Goal: Task Accomplishment & Management: Manage account settings

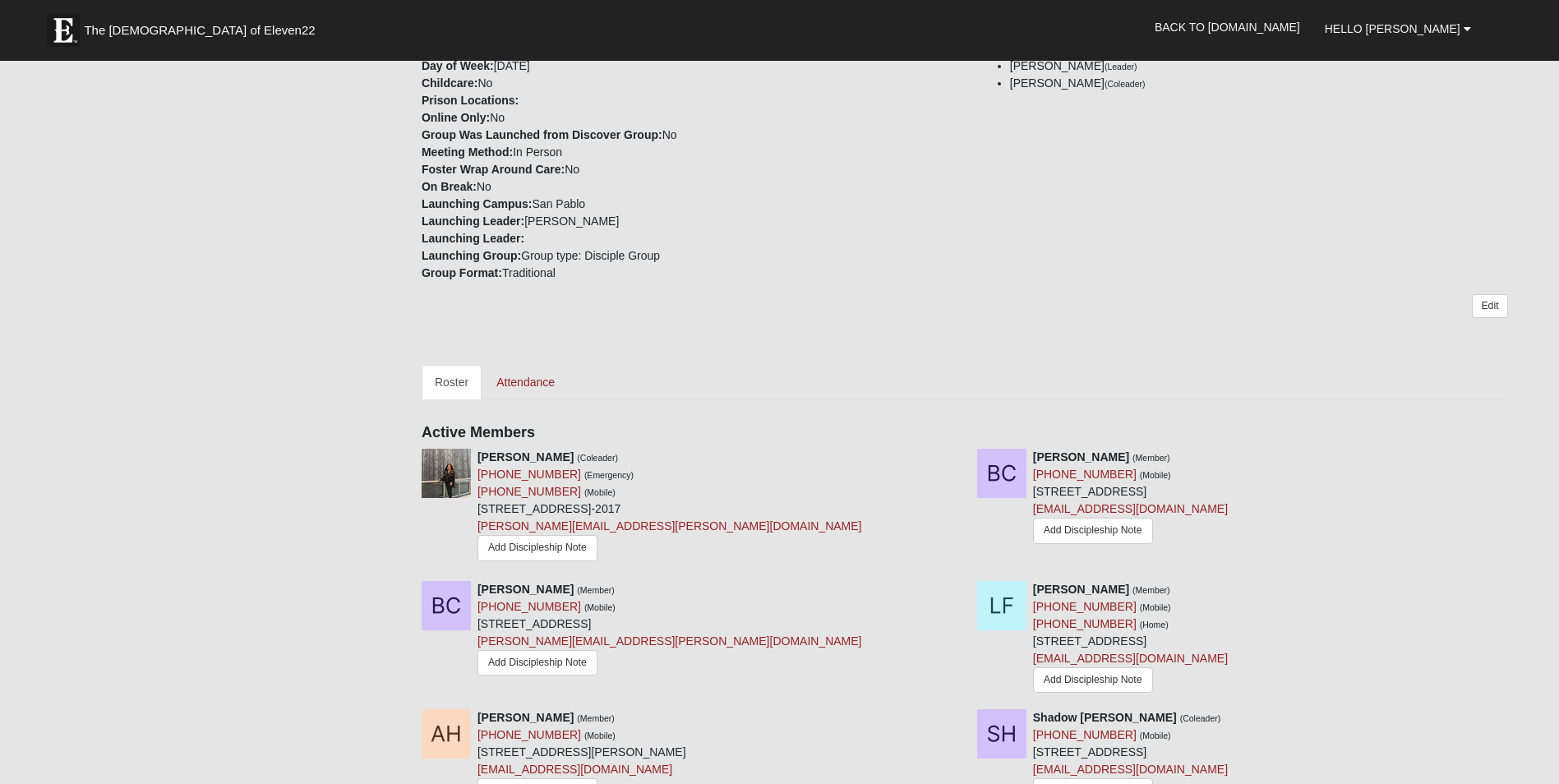
scroll to position [411, 0]
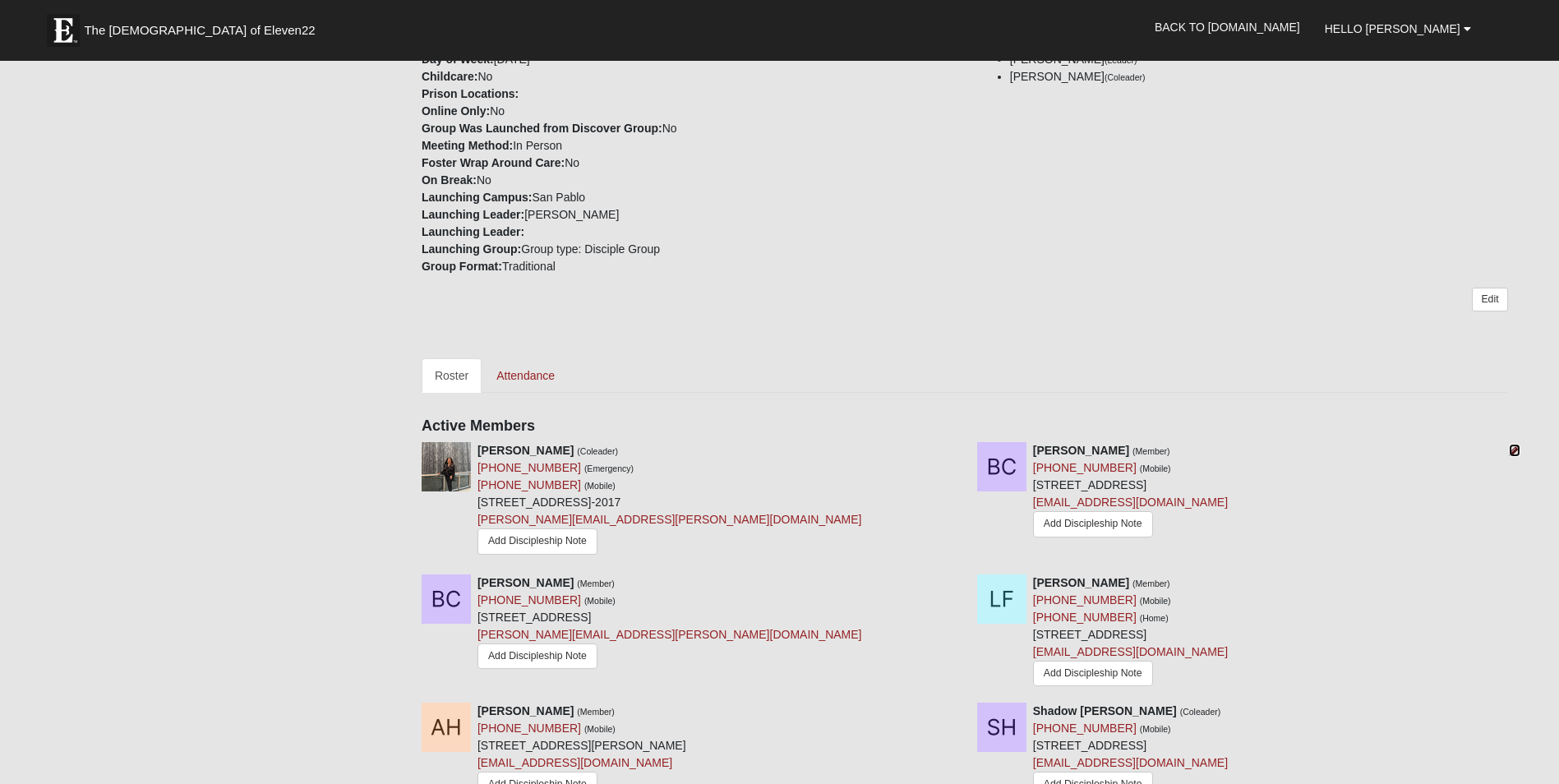
click at [1514, 451] on icon at bounding box center [1515, 450] width 12 height 12
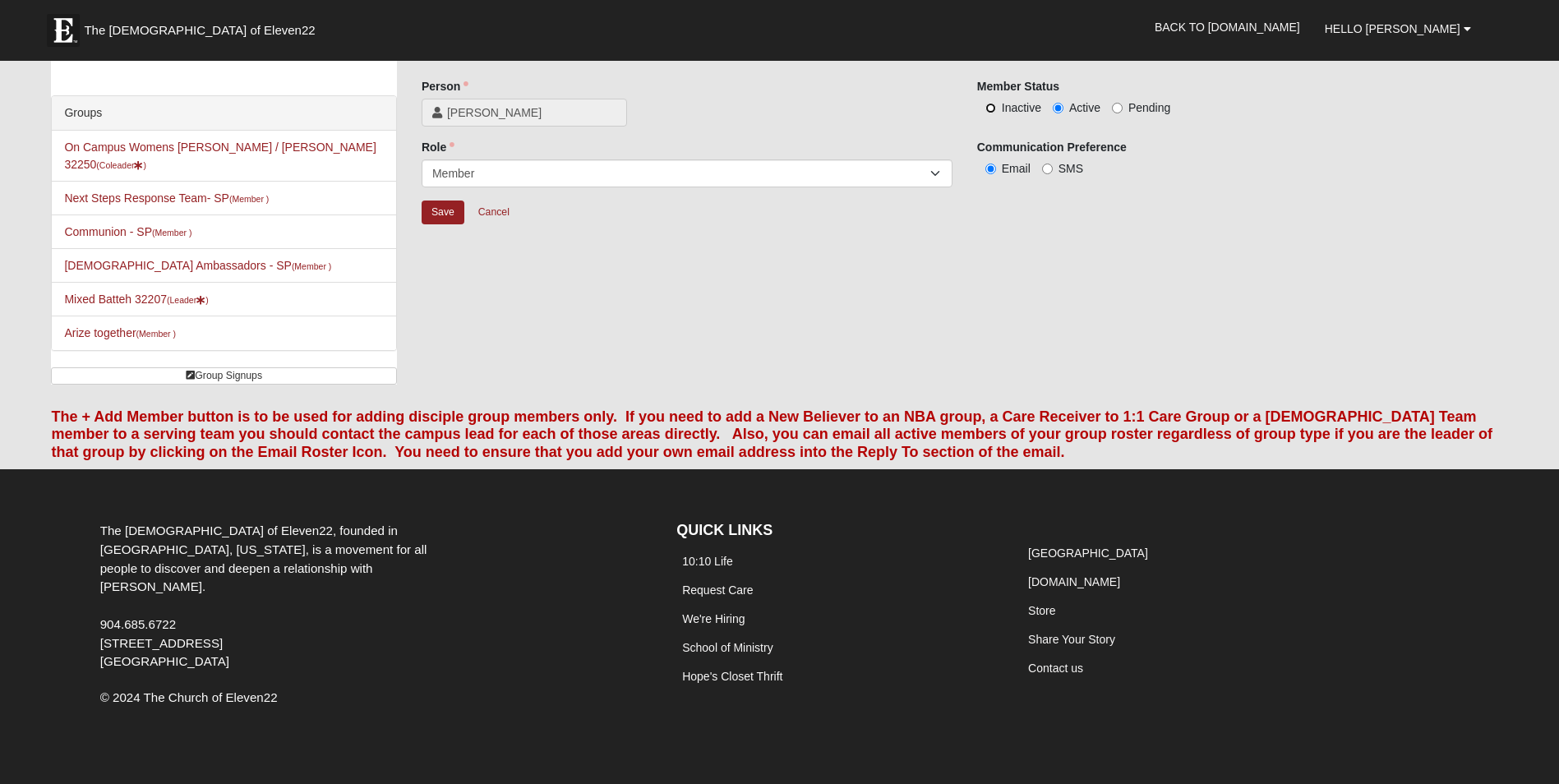
click at [987, 104] on input "Inactive" at bounding box center [990, 107] width 11 height 11
radio input "true"
click at [446, 212] on input "Save" at bounding box center [443, 212] width 43 height 23
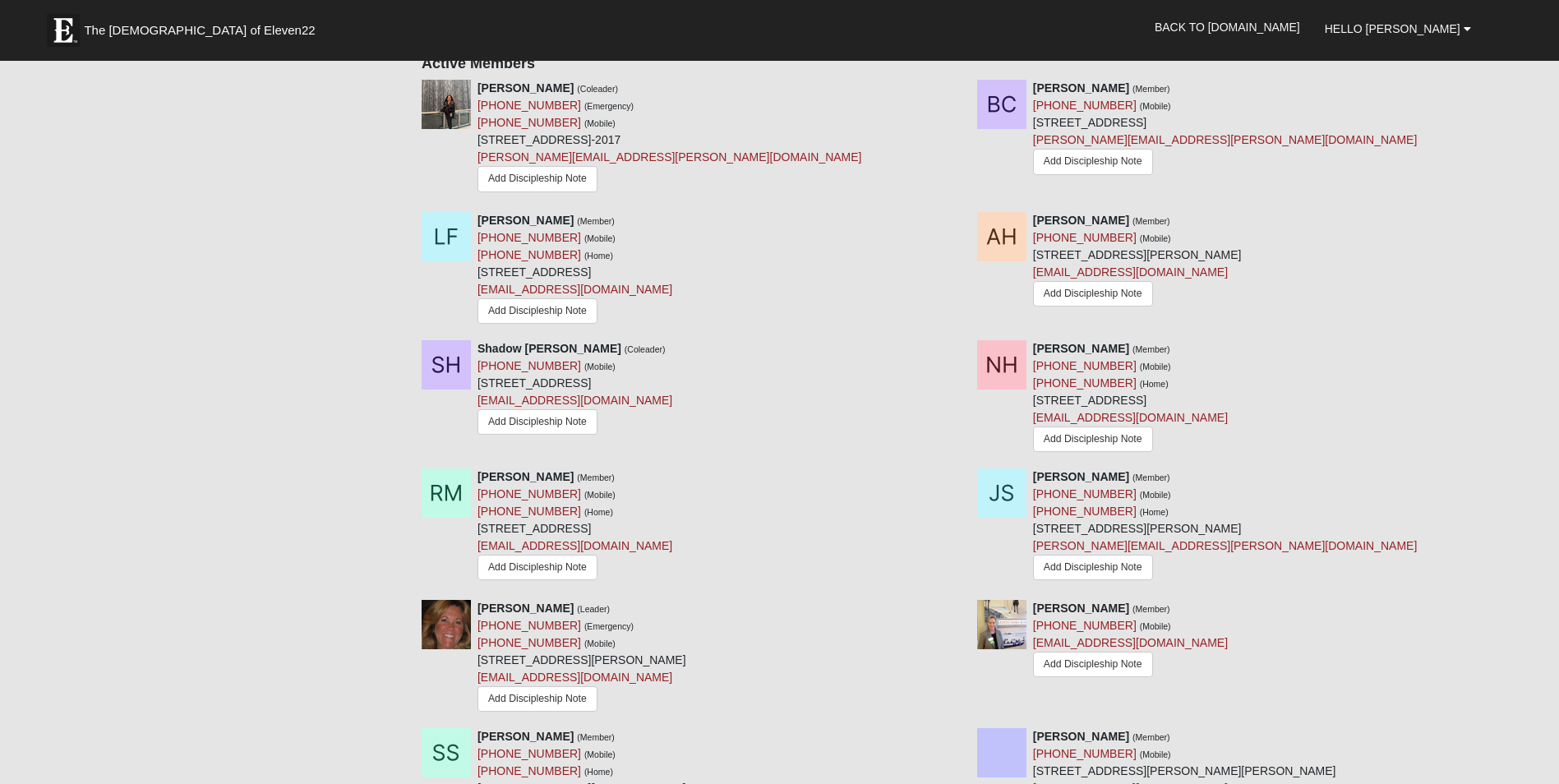
scroll to position [881, 0]
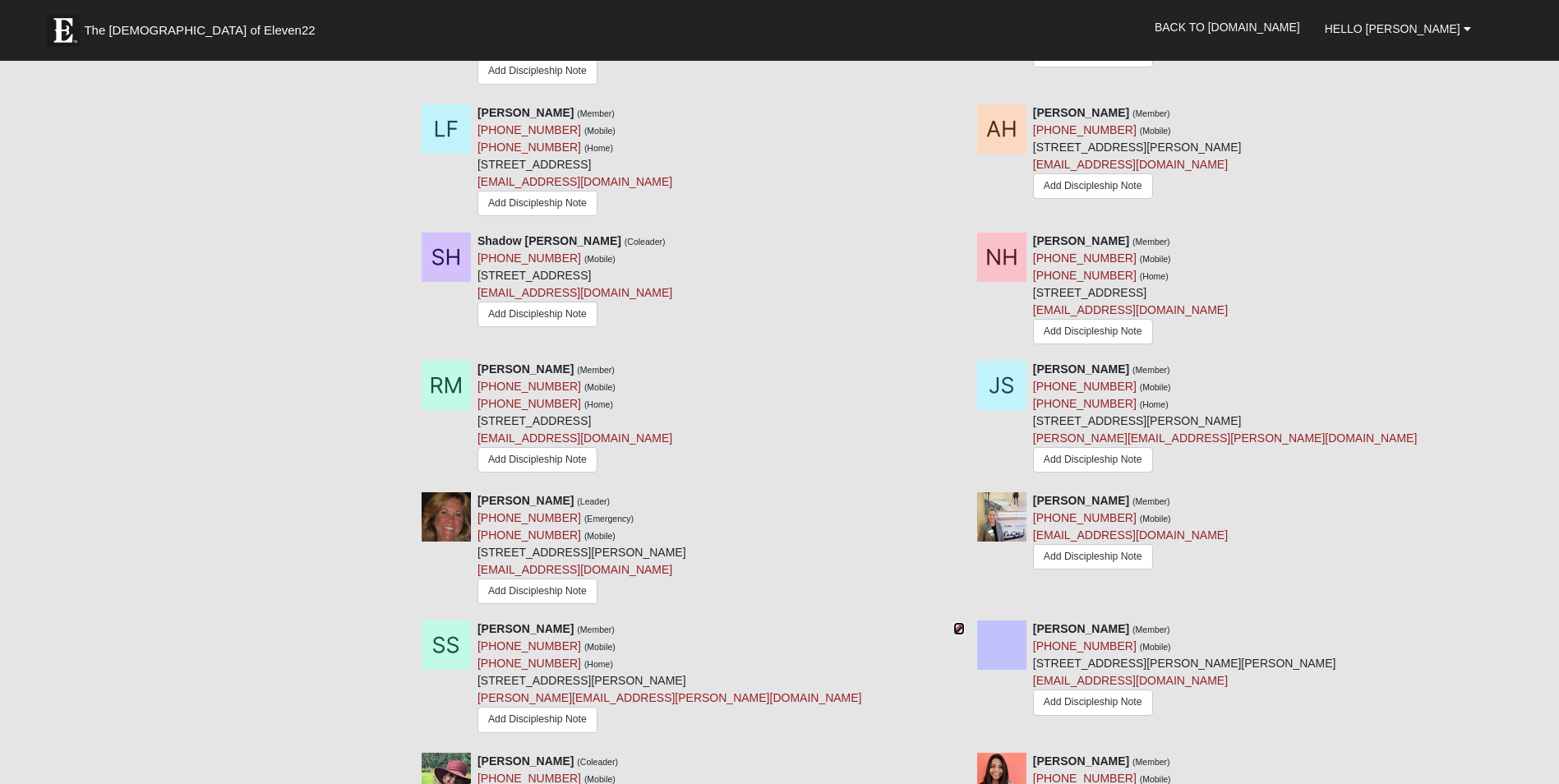
click at [961, 632] on icon at bounding box center [959, 629] width 12 height 12
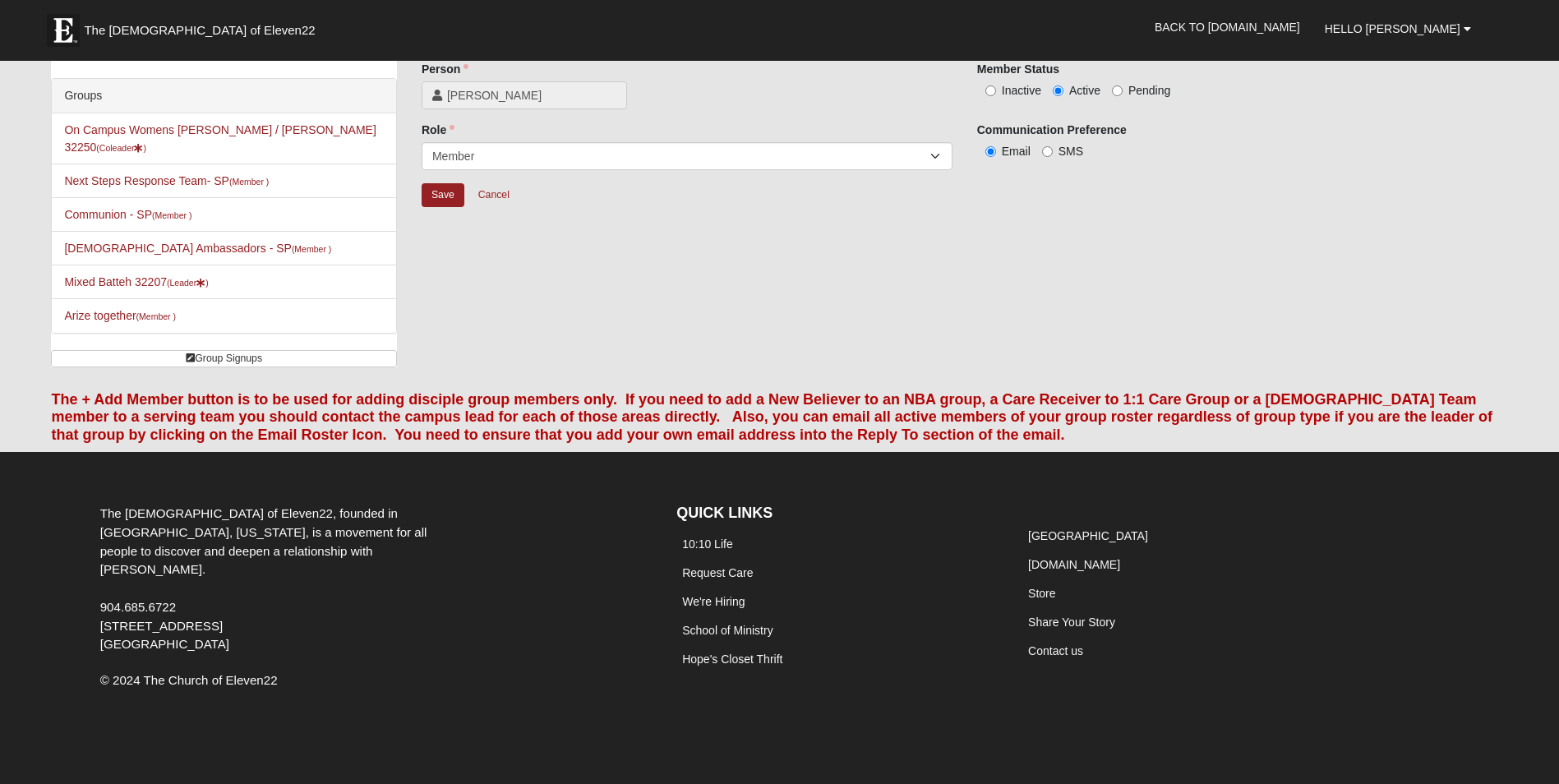
scroll to position [60, 0]
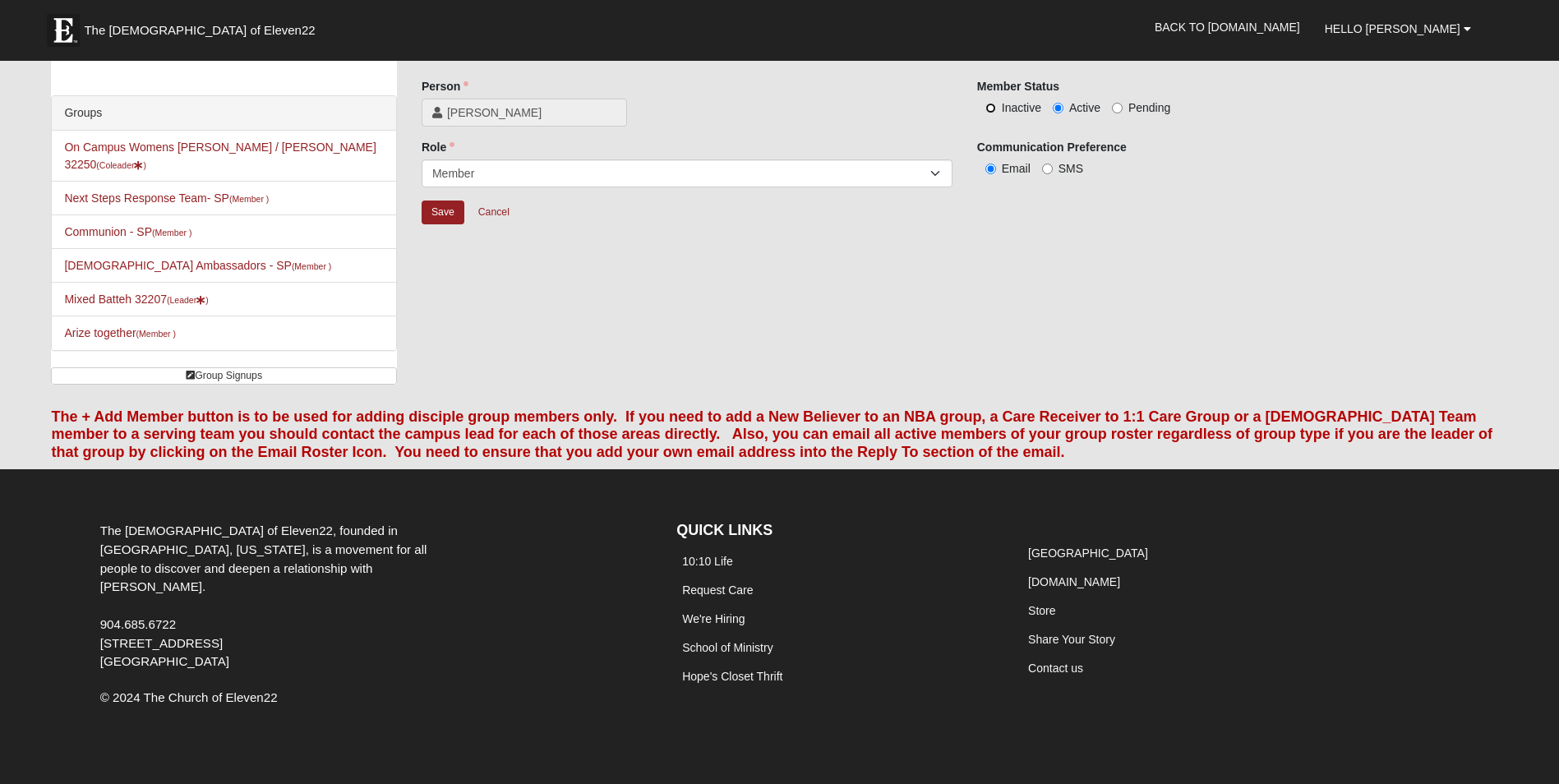
click at [988, 109] on input "Inactive" at bounding box center [990, 107] width 11 height 11
radio input "true"
click at [455, 210] on input "Save" at bounding box center [443, 212] width 43 height 23
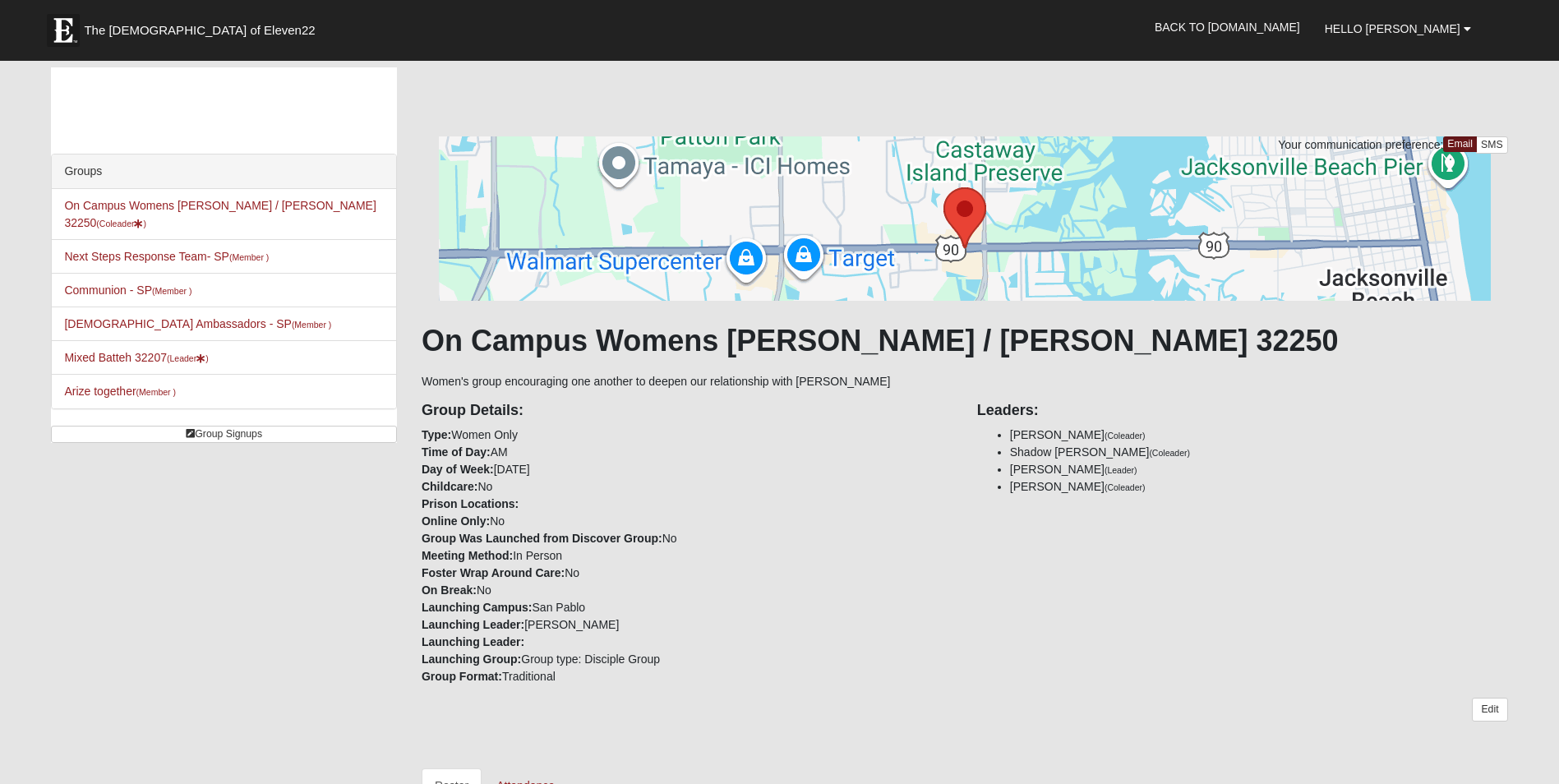
scroll to position [0, 0]
